Goal: Task Accomplishment & Management: Complete application form

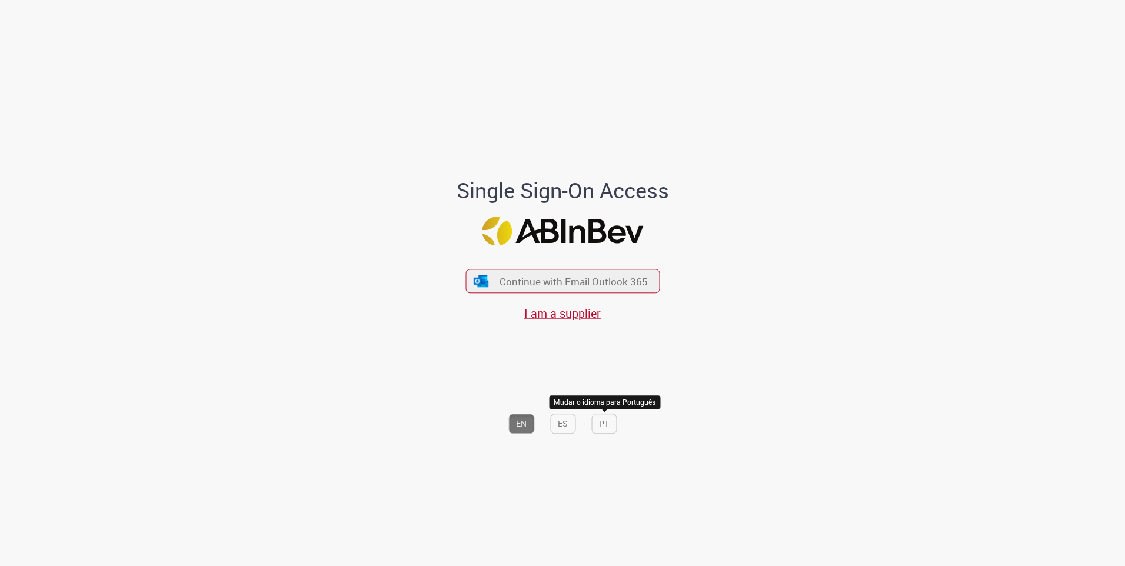
click at [605, 430] on button "PT" at bounding box center [604, 424] width 25 height 20
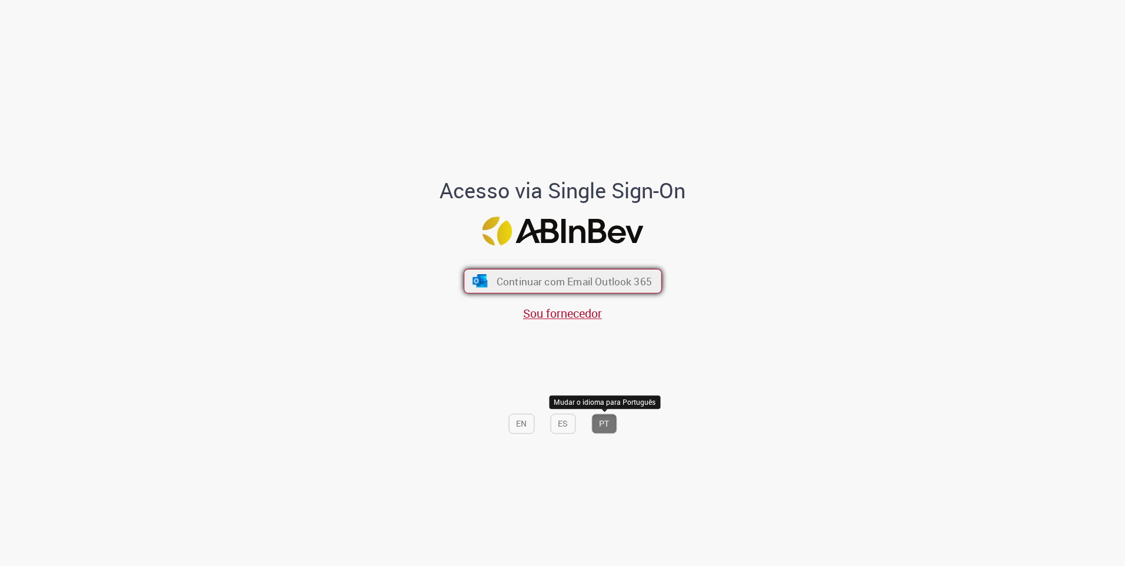
click at [551, 281] on span "Continuar com Email Outlook 365" at bounding box center [573, 281] width 155 height 14
